Goal: Task Accomplishment & Management: Manage account settings

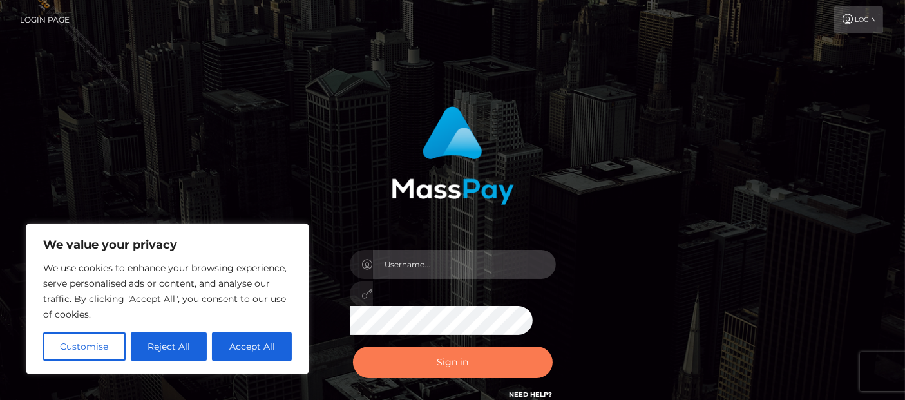
type input "[PERSON_NAME].Ace"
click at [467, 366] on button "Sign in" at bounding box center [453, 362] width 200 height 32
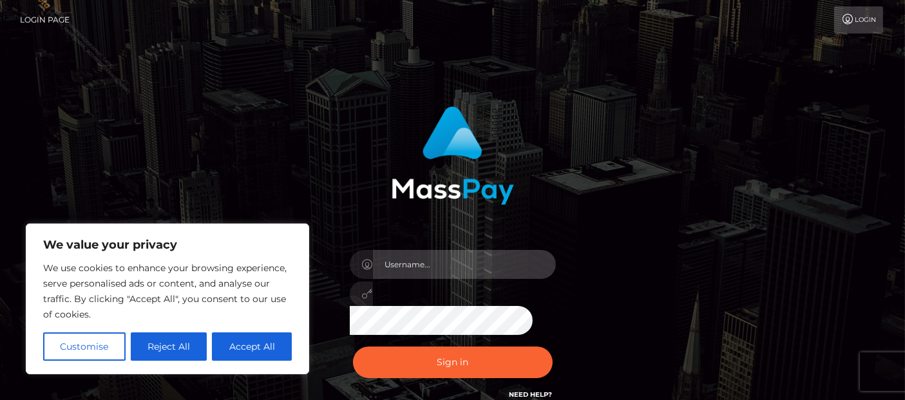
type input "[PERSON_NAME].Ace"
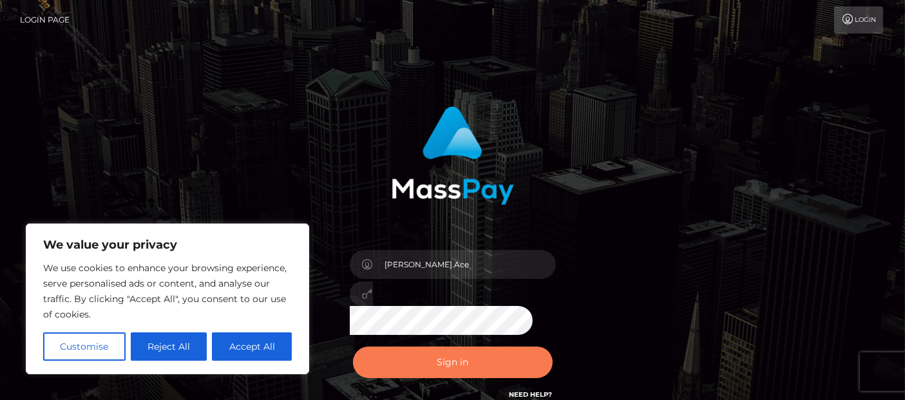
click at [467, 366] on button "Sign in" at bounding box center [453, 362] width 200 height 32
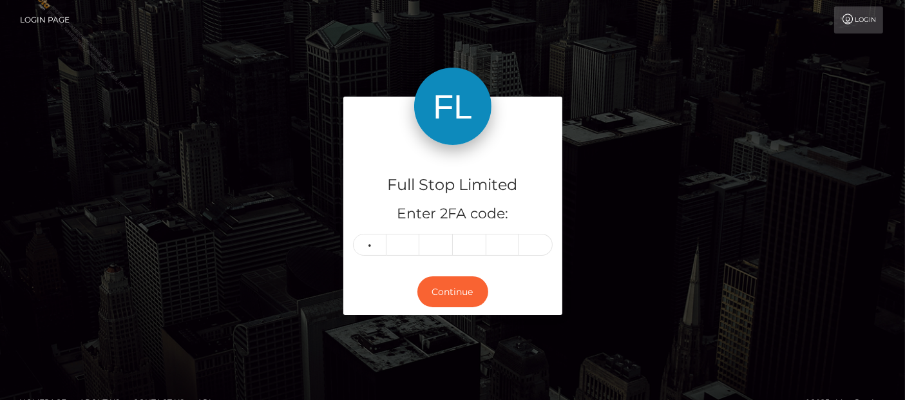
type input "2"
type input "3"
type input "8"
type input "6"
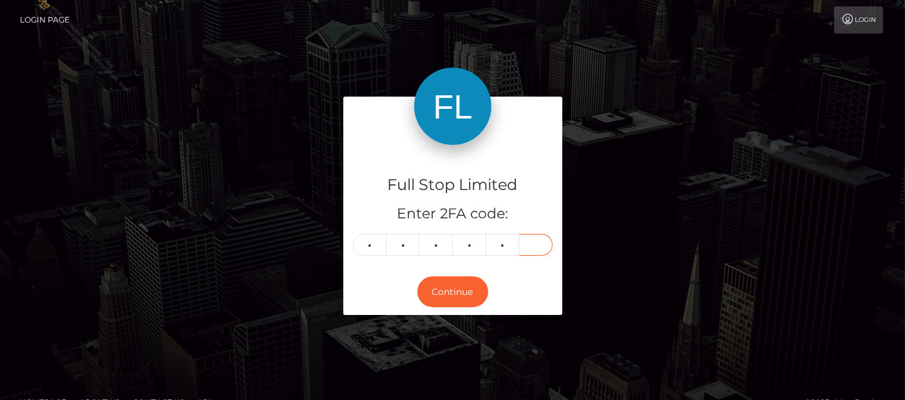
type input "6"
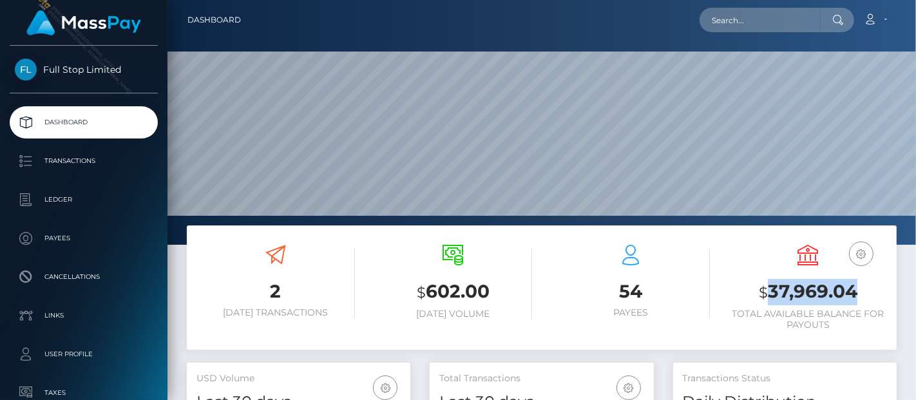
scroll to position [228, 223]
